Goal: Information Seeking & Learning: Learn about a topic

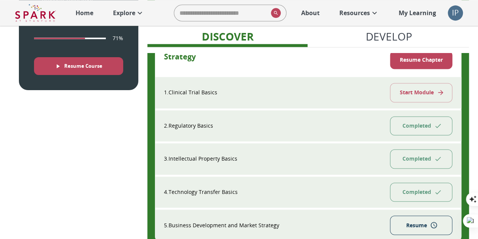
scroll to position [516, 0]
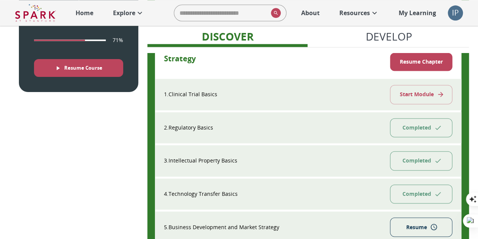
click at [404, 96] on button "Start Module" at bounding box center [421, 94] width 62 height 19
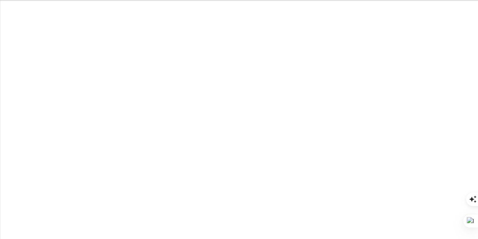
scroll to position [0, 0]
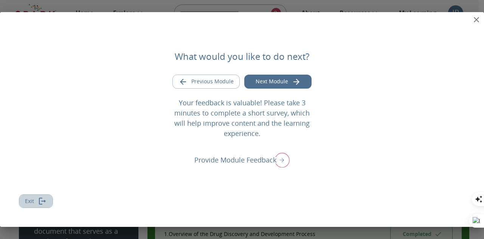
click at [35, 202] on button "Exit" at bounding box center [36, 201] width 34 height 14
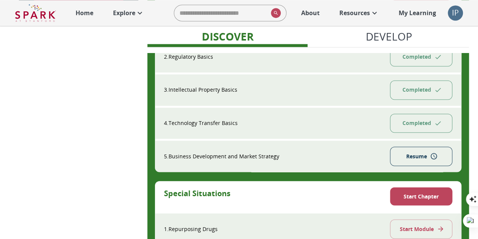
scroll to position [588, 0]
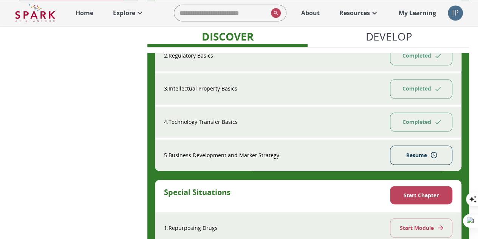
click at [367, 151] on div "5 . Business Development and Market Strategy Resume" at bounding box center [308, 154] width 307 height 31
click at [400, 150] on button "Resume" at bounding box center [421, 154] width 62 height 19
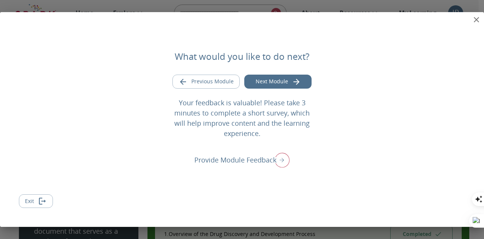
click at [40, 198] on icon "Exit module" at bounding box center [40, 200] width 3 height 7
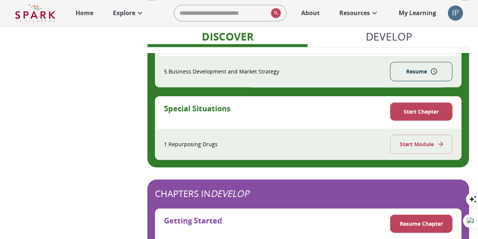
scroll to position [672, 0]
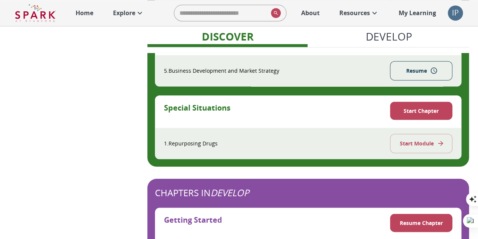
click at [397, 141] on button "Start Module" at bounding box center [421, 142] width 62 height 19
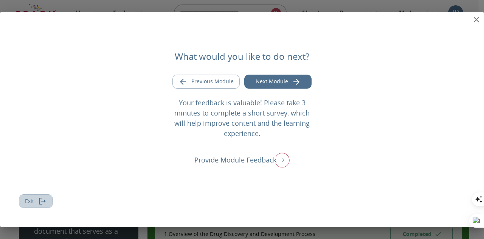
click at [35, 200] on button "Exit" at bounding box center [36, 201] width 34 height 14
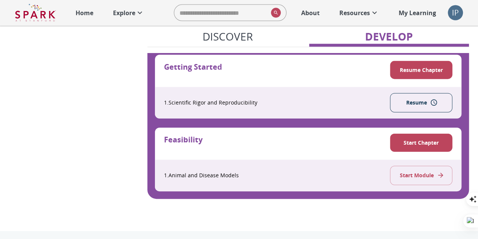
scroll to position [825, 0]
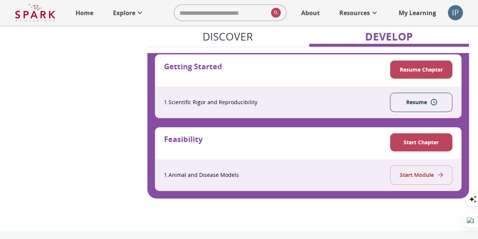
click at [406, 100] on button "Resume" at bounding box center [421, 102] width 62 height 19
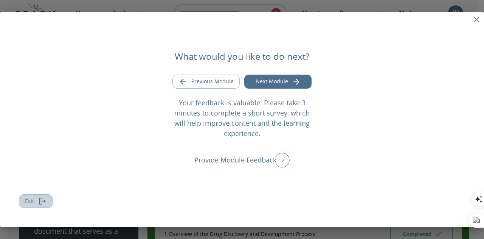
click at [35, 202] on button "Exit" at bounding box center [36, 201] width 34 height 14
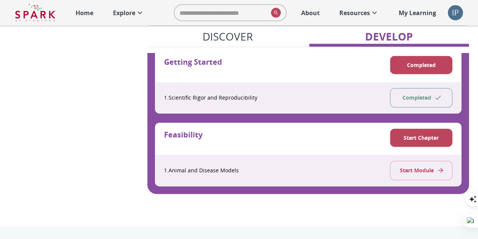
scroll to position [833, 0]
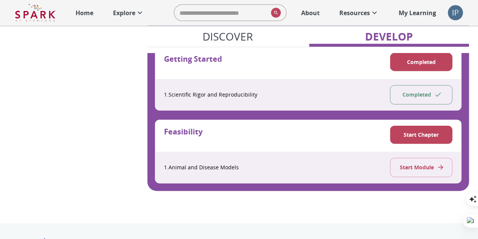
click at [408, 167] on button "Start Module" at bounding box center [421, 167] width 62 height 19
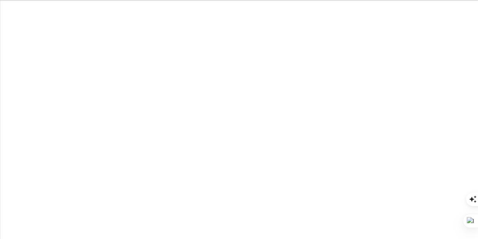
scroll to position [0, 0]
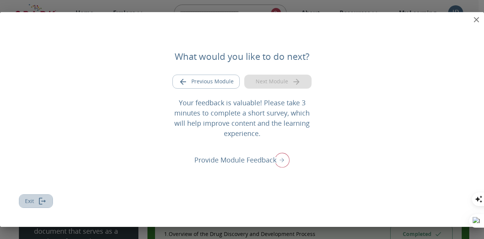
click at [36, 199] on button "Exit" at bounding box center [36, 201] width 34 height 14
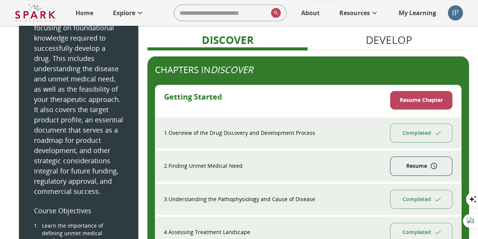
scroll to position [79, 0]
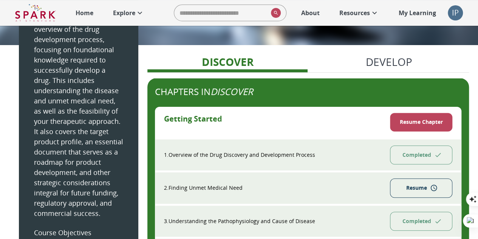
click at [398, 191] on button "Resume" at bounding box center [421, 187] width 62 height 19
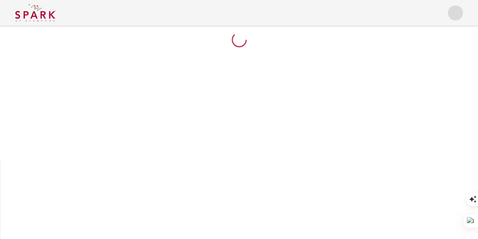
scroll to position [0, 0]
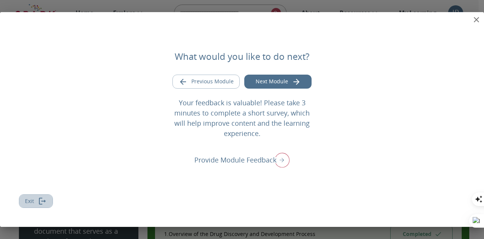
click at [43, 205] on button "Exit" at bounding box center [36, 201] width 34 height 14
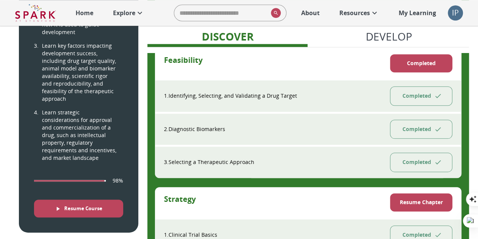
scroll to position [377, 0]
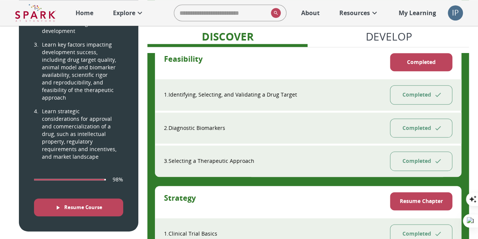
click at [102, 198] on button "Resume Course" at bounding box center [78, 207] width 89 height 18
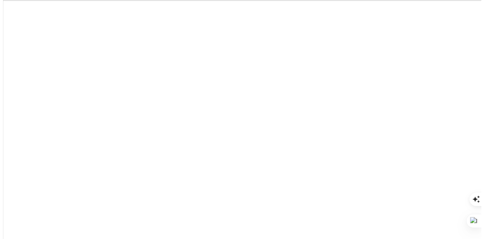
scroll to position [0, 0]
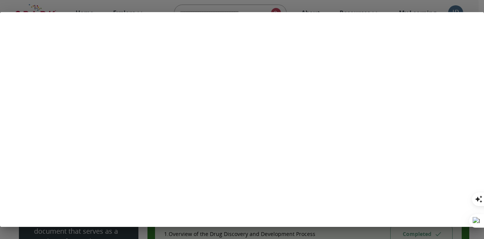
click at [427, 6] on div at bounding box center [242, 119] width 484 height 239
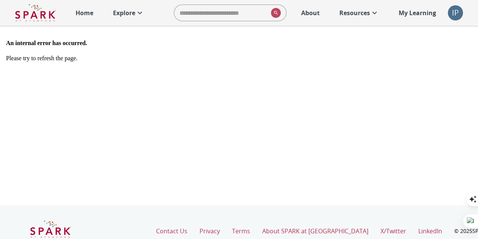
click at [408, 16] on p "My Learning" at bounding box center [417, 12] width 37 height 9
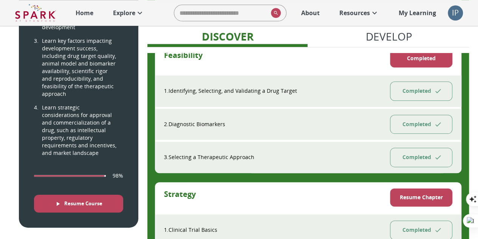
scroll to position [381, 0]
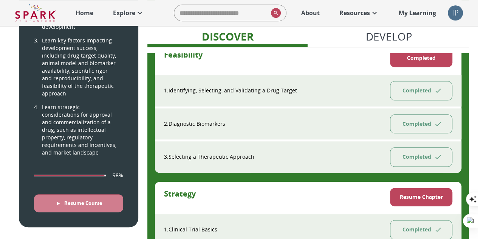
click at [98, 194] on button "Resume Course" at bounding box center [78, 203] width 89 height 18
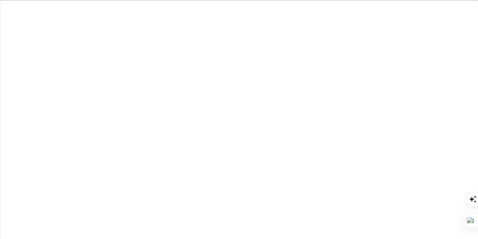
scroll to position [0, 0]
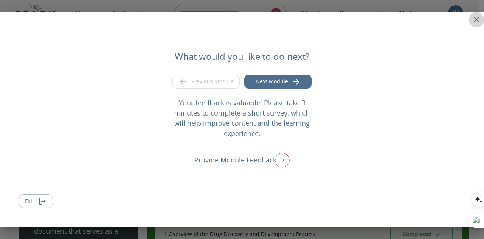
click at [476, 20] on icon "close" at bounding box center [476, 19] width 5 height 5
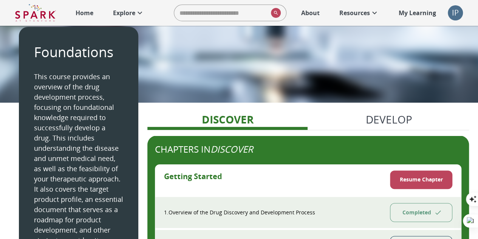
scroll to position [21, 0]
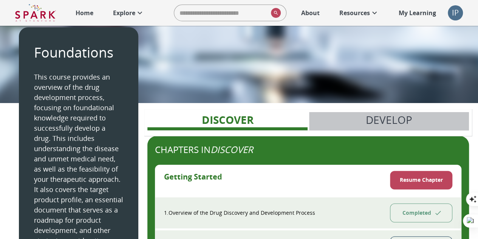
click at [390, 116] on p "Develop" at bounding box center [389, 120] width 47 height 16
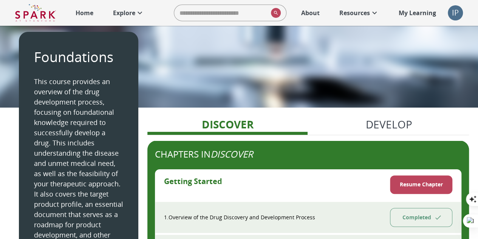
scroll to position [0, 0]
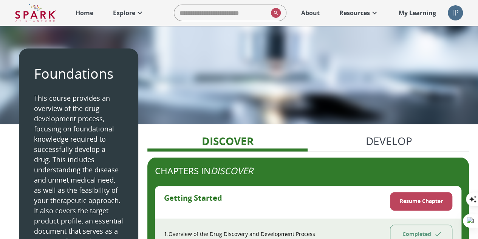
click at [427, 12] on p "My Learning" at bounding box center [417, 12] width 37 height 9
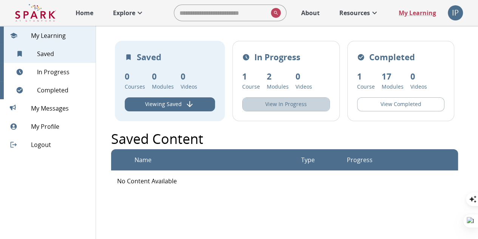
click at [270, 108] on button "View In Progress" at bounding box center [286, 104] width 88 height 14
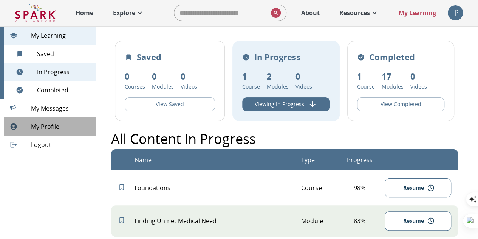
click at [52, 126] on span "My Profile" at bounding box center [60, 126] width 59 height 9
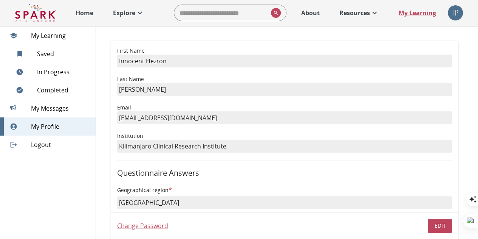
click at [135, 12] on p "Explore" at bounding box center [124, 12] width 22 height 9
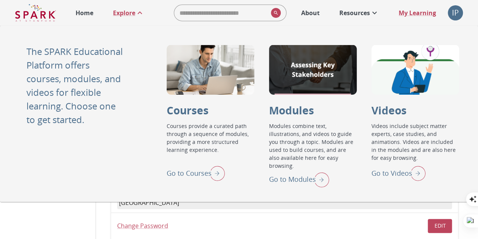
click at [85, 13] on p "Home" at bounding box center [85, 12] width 18 height 9
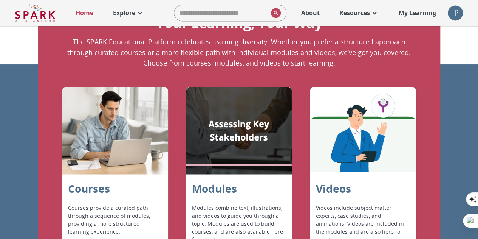
scroll to position [691, 0]
